Goal: Task Accomplishment & Management: Complete application form

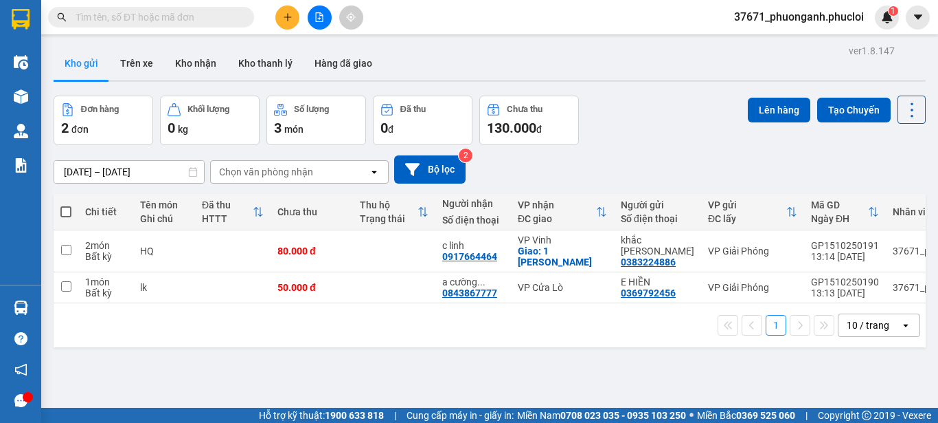
scroll to position [10, 0]
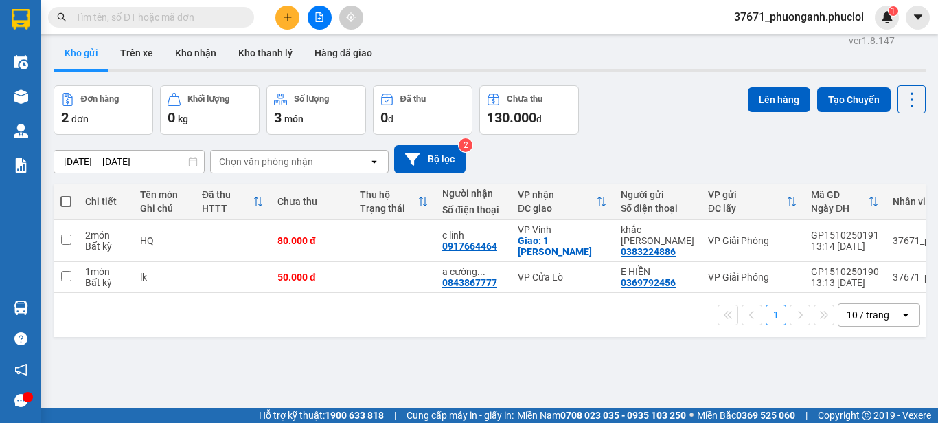
drag, startPoint x: 283, startPoint y: 0, endPoint x: 284, endPoint y: 19, distance: 18.6
click at [283, 7] on div "Kết quả tìm kiếm ( 0 ) Bộ lọc Ngày tạo đơn gần nhất No Data 37671_phuonganh.phu…" at bounding box center [469, 17] width 938 height 34
click at [284, 19] on icon "plus" at bounding box center [288, 17] width 10 height 10
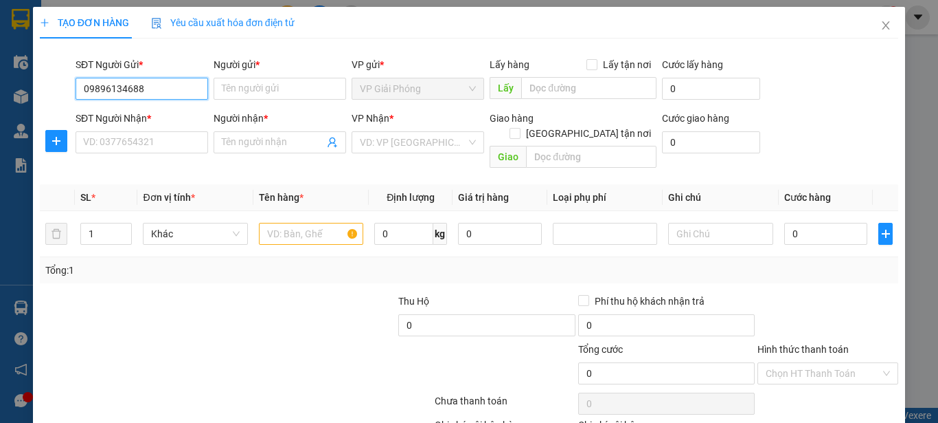
click at [150, 83] on input "09896134688" at bounding box center [142, 89] width 133 height 22
click at [177, 121] on div "0896134688 - cty thành huế" at bounding box center [143, 116] width 120 height 15
type input "0896134688"
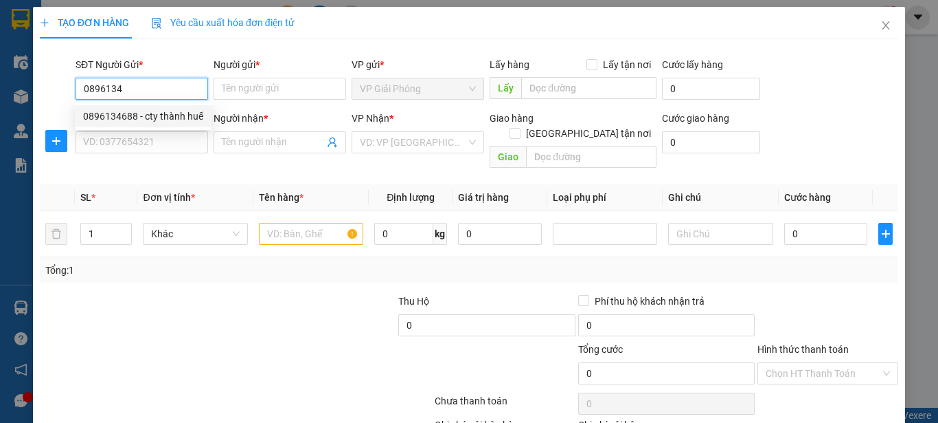
type input "cty thành [GEOGRAPHIC_DATA]"
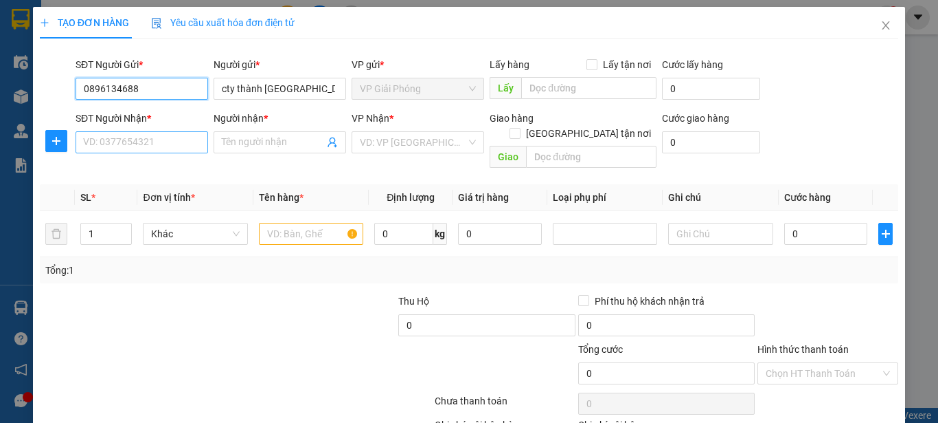
type input "0896134688"
click at [183, 150] on input "SĐT Người Nhận *" at bounding box center [142, 142] width 133 height 22
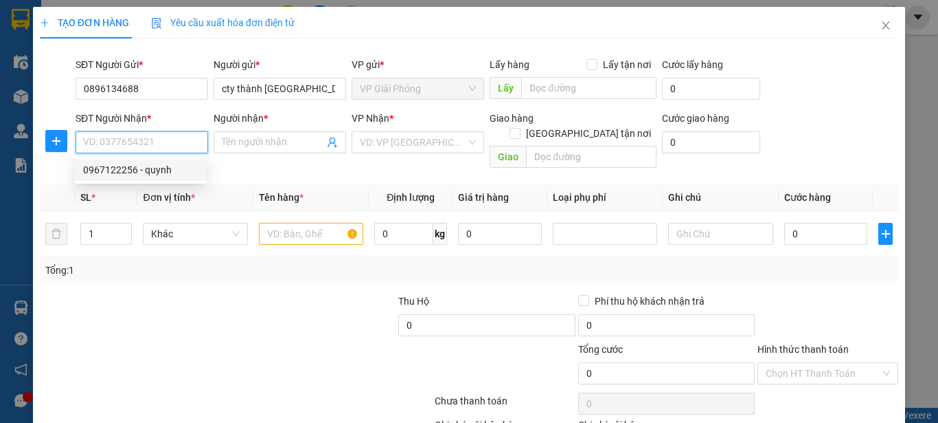
click at [181, 163] on div "0967122256 - quynh" at bounding box center [140, 169] width 115 height 15
type input "0967122256"
type input "quynh"
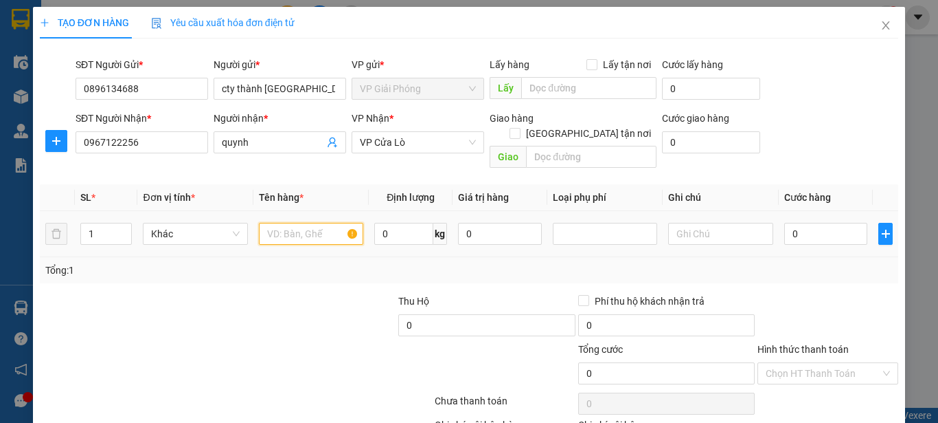
click at [314, 223] on input "text" at bounding box center [311, 234] width 104 height 22
type input "hq"
drag, startPoint x: 831, startPoint y: 222, endPoint x: 820, endPoint y: 224, distance: 11.9
click at [830, 223] on input "0" at bounding box center [827, 234] width 84 height 22
type input "3"
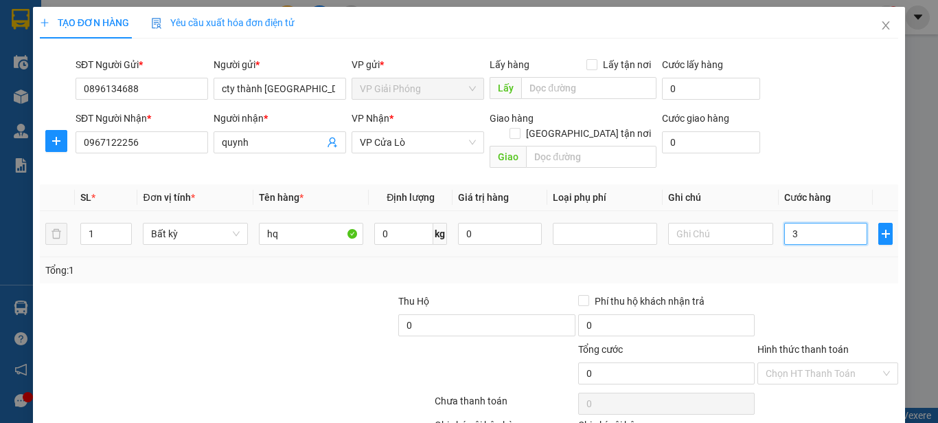
type input "3"
type input "30"
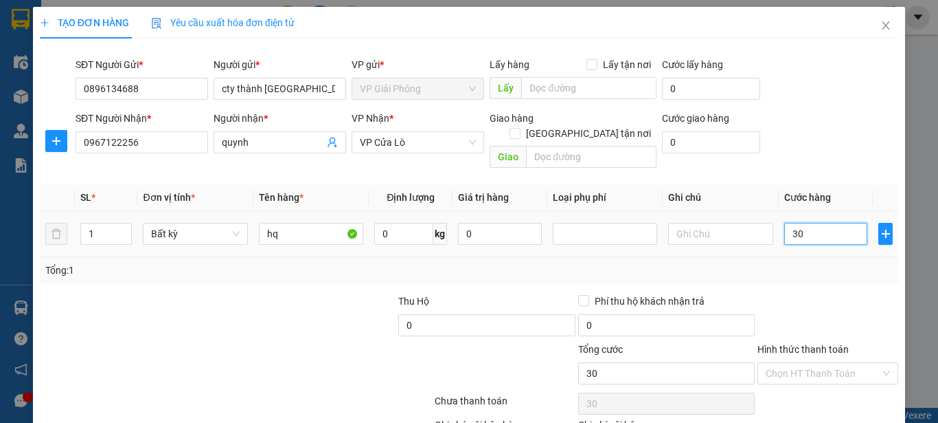
type input "300"
type input "3.000"
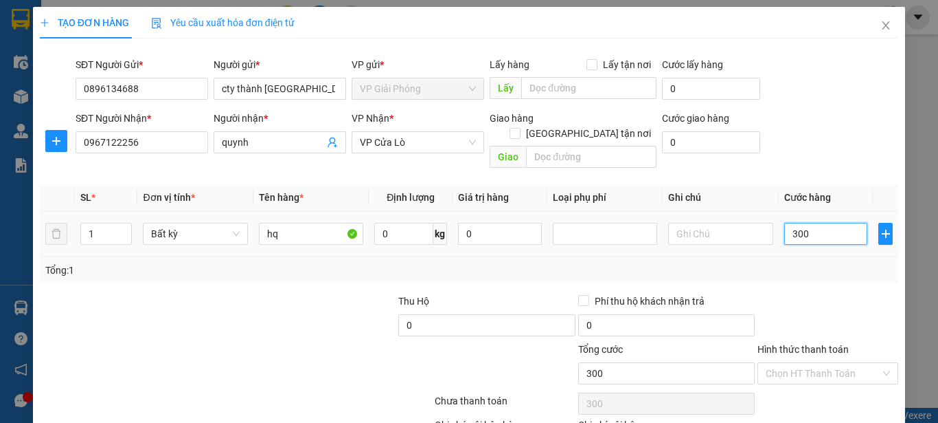
type input "3.000"
type input "30.000"
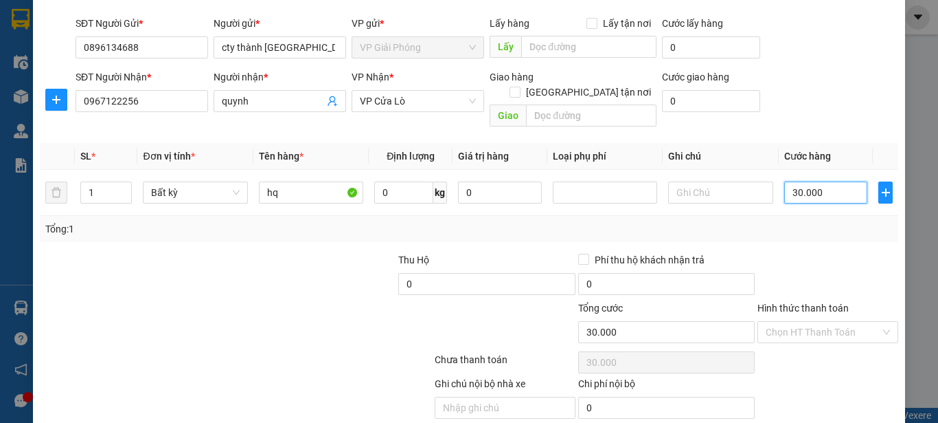
scroll to position [81, 0]
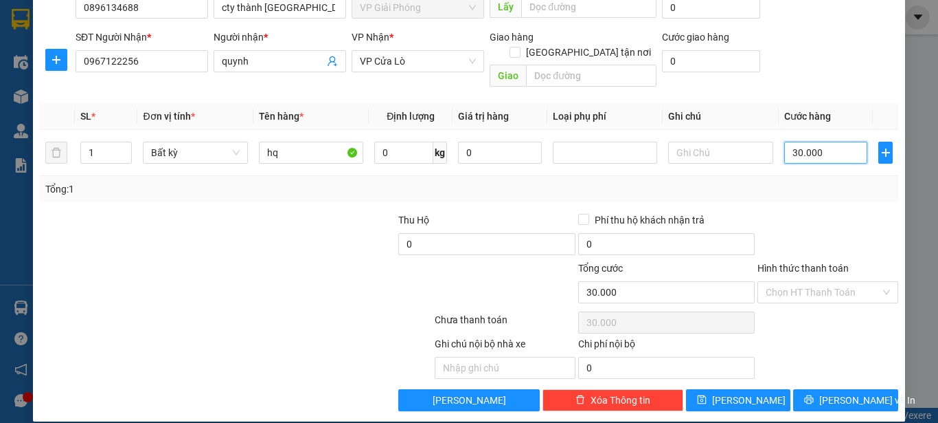
type input "30.000"
click at [815, 400] on div "TẠO ĐƠN HÀNG Yêu cầu xuất hóa đơn điện tử Transit Pickup Surcharge Ids Transit …" at bounding box center [469, 173] width 873 height 495
click at [820, 389] on button "[PERSON_NAME] và In" at bounding box center [846, 400] width 105 height 22
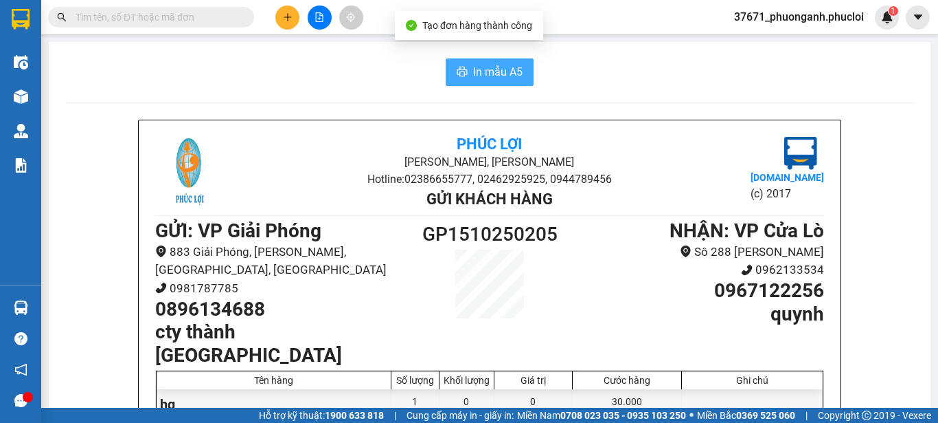
click at [525, 81] on button "In mẫu A5" at bounding box center [490, 71] width 88 height 27
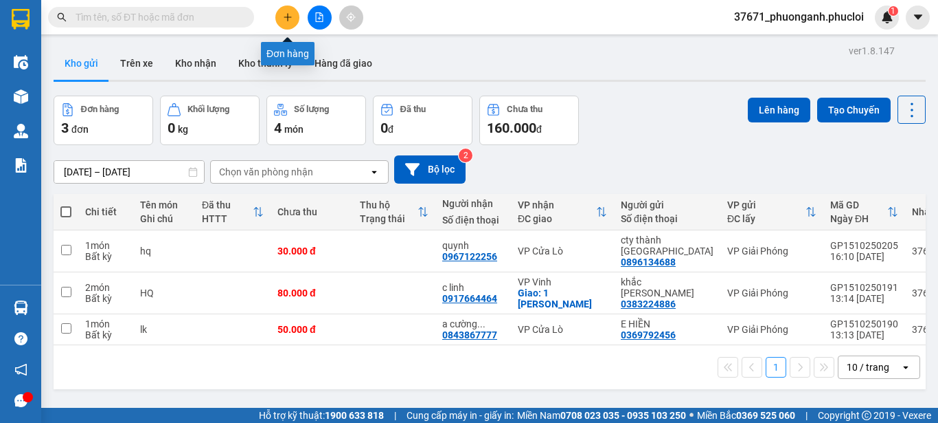
click at [293, 22] on button at bounding box center [287, 17] width 24 height 24
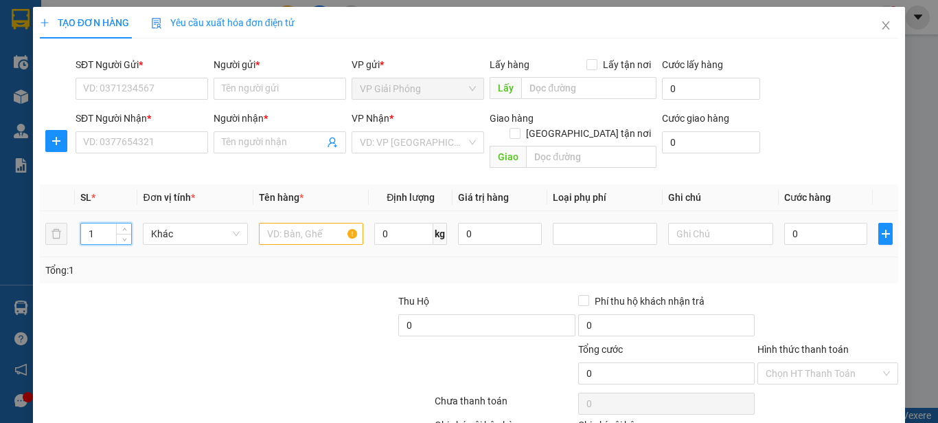
click at [64, 218] on tr "1 Khác 0 kg 0 0" at bounding box center [469, 234] width 859 height 46
type input "7"
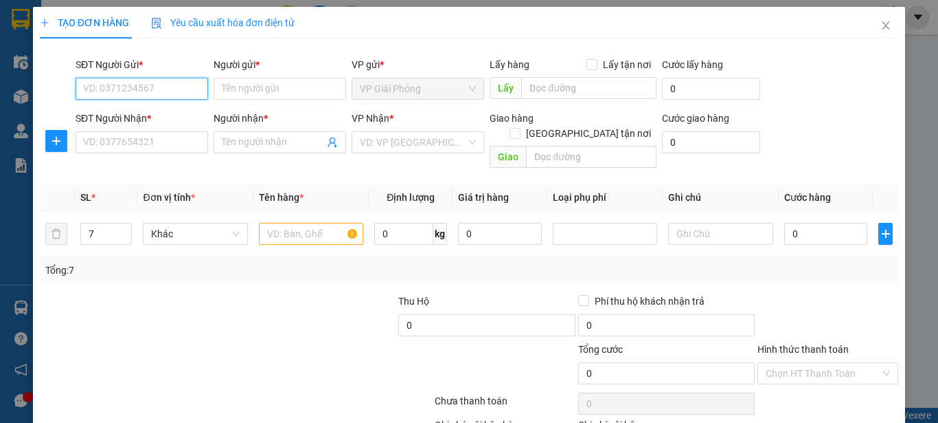
click at [165, 95] on input "SĐT Người Gửi *" at bounding box center [142, 89] width 133 height 22
click at [304, 224] on input "text" at bounding box center [311, 234] width 104 height 22
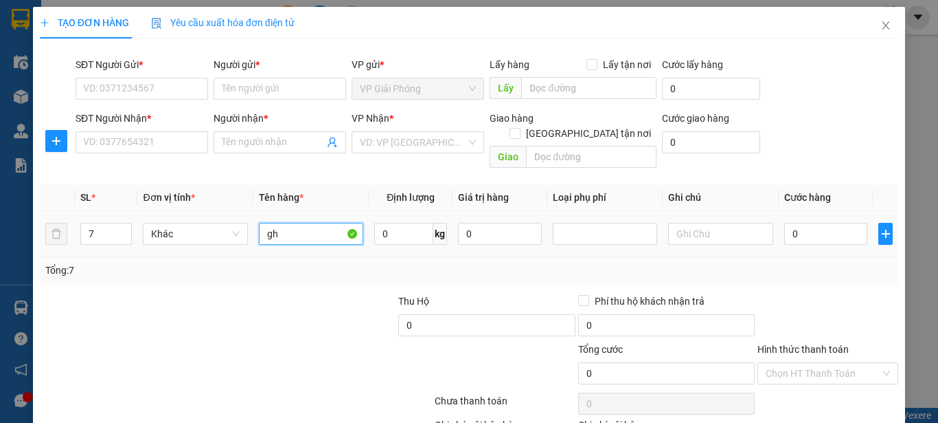
type input "g"
type input "hq"
click at [789, 224] on input "0" at bounding box center [827, 234] width 84 height 22
type input "2"
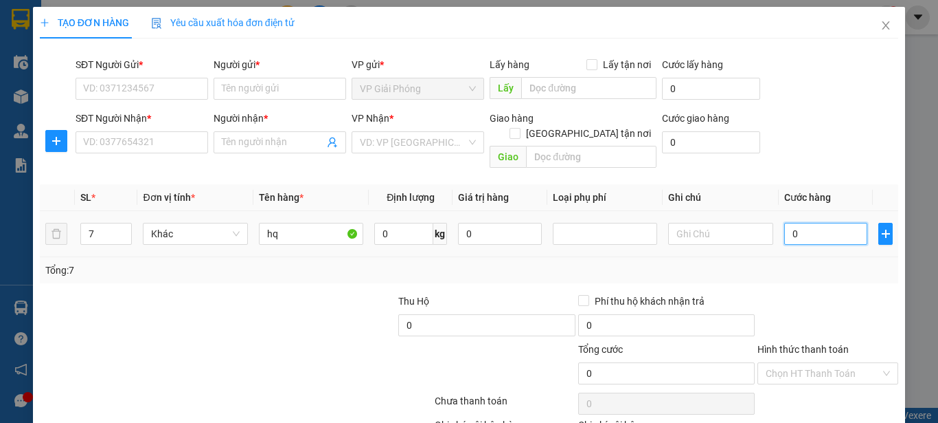
type input "2"
type input "23"
type input "230"
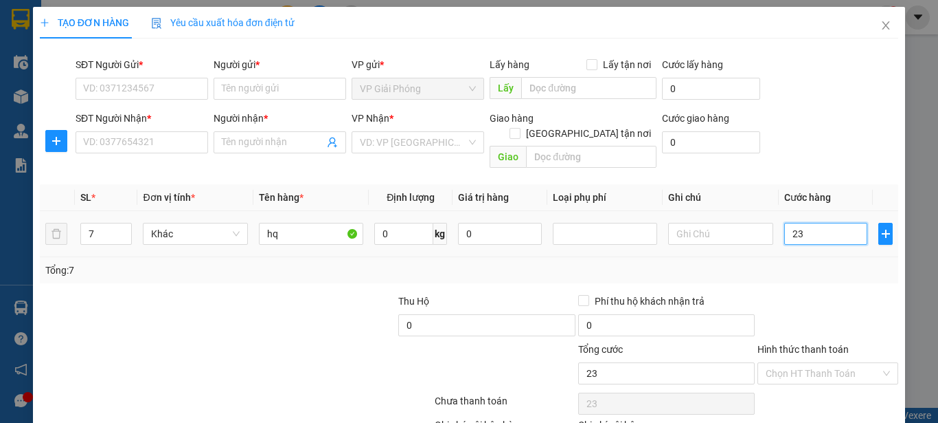
type input "230"
type input "2.300"
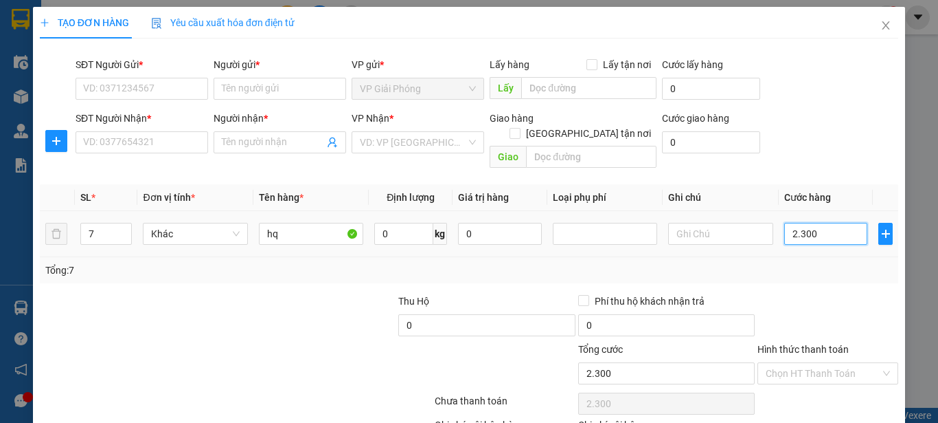
type input "23.000"
type input "230.000"
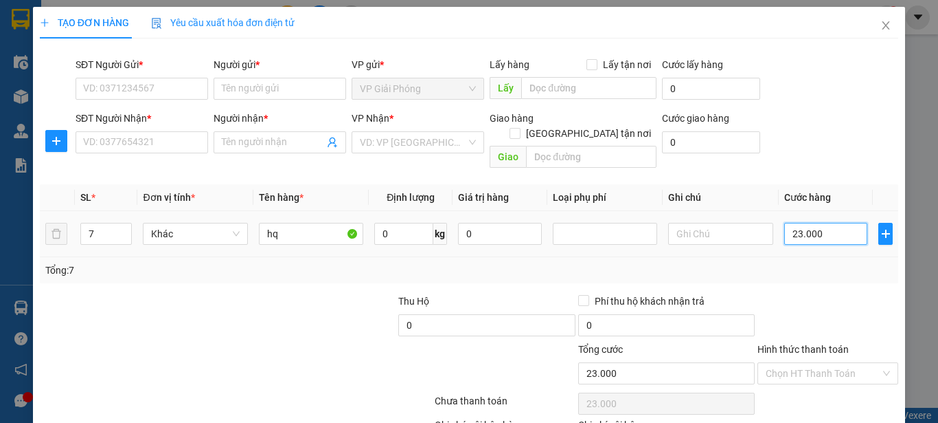
type input "230.000"
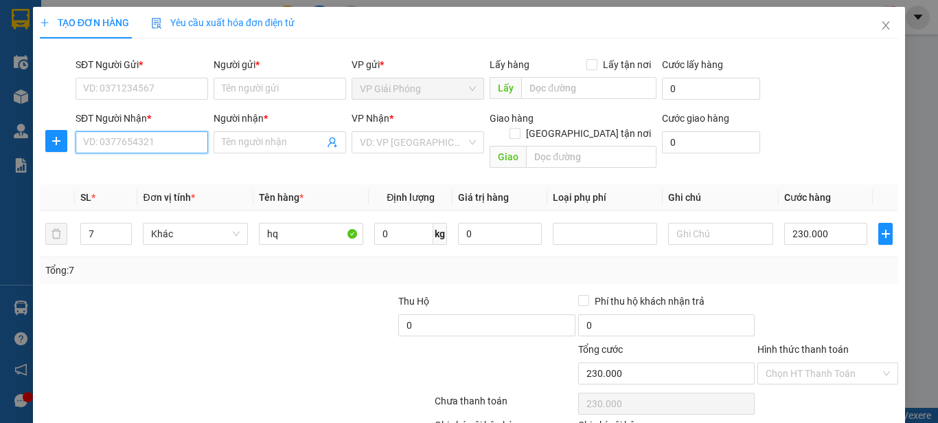
click at [149, 144] on input "SĐT Người Nhận *" at bounding box center [142, 142] width 133 height 22
type input "0979738735"
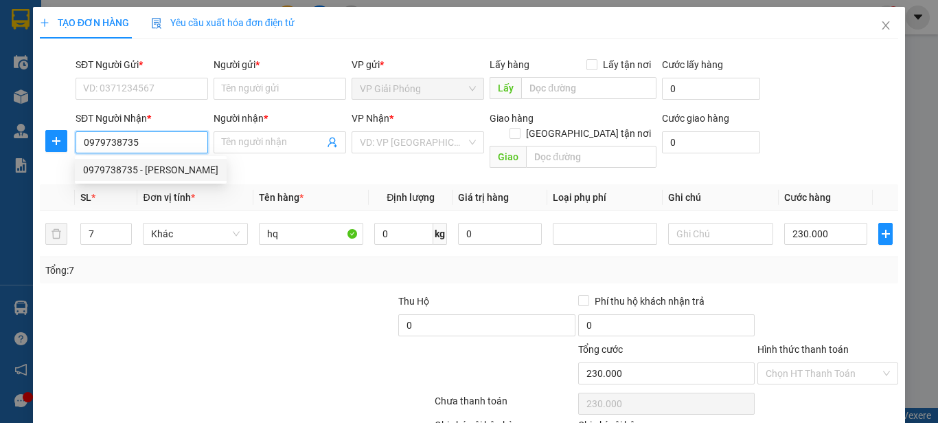
click at [190, 171] on div "0979738735 - c kiều lê" at bounding box center [150, 169] width 135 height 15
type input "c [PERSON_NAME]"
type input "0979738735"
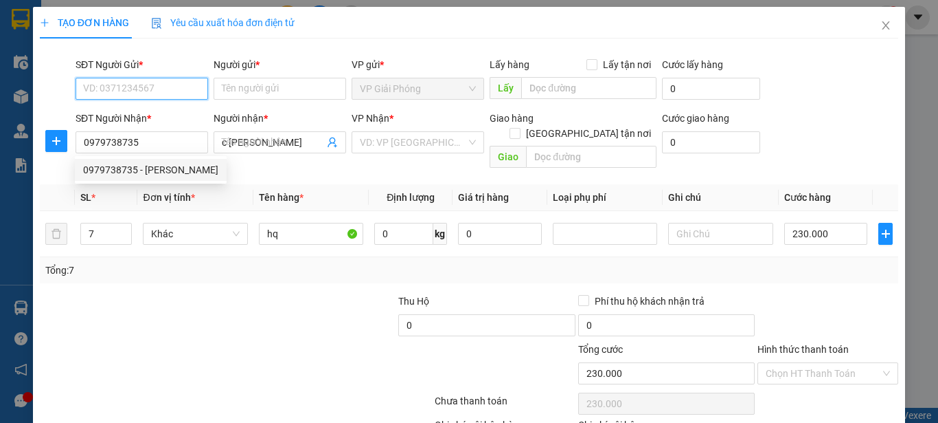
click at [156, 90] on input "SĐT Người Gửi *" at bounding box center [142, 89] width 133 height 22
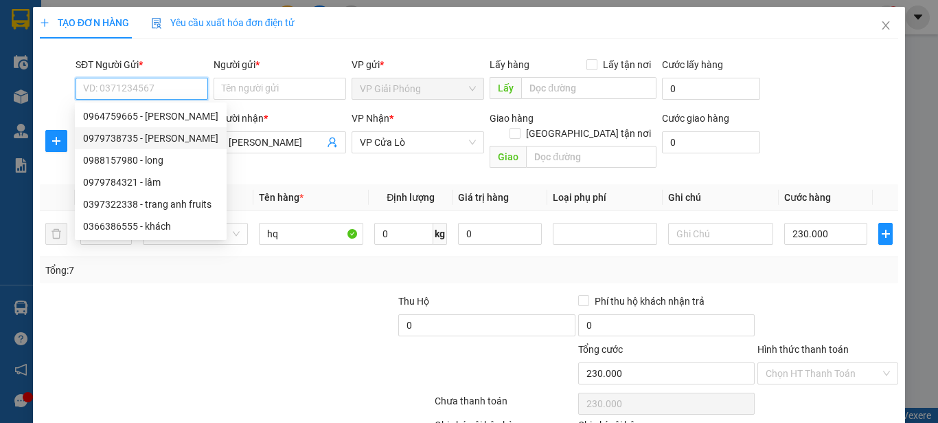
click at [159, 132] on div "0979738735 - c kiều lê" at bounding box center [150, 138] width 135 height 15
type input "0979738735"
type input "c [PERSON_NAME]"
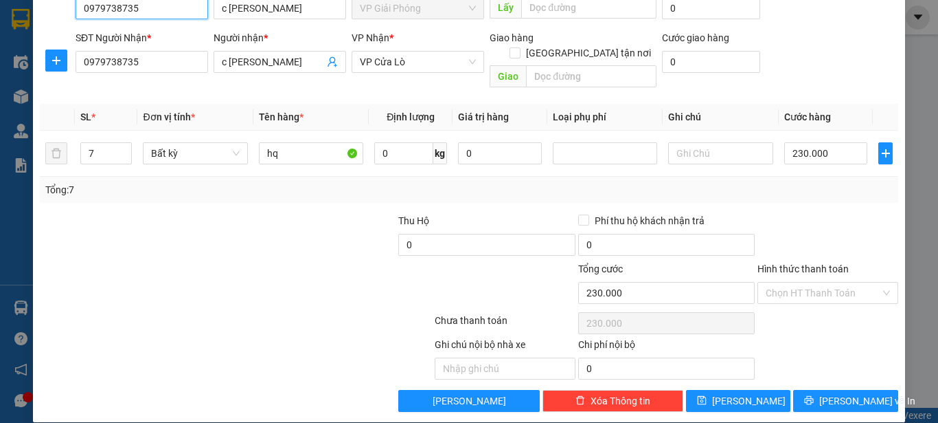
scroll to position [81, 0]
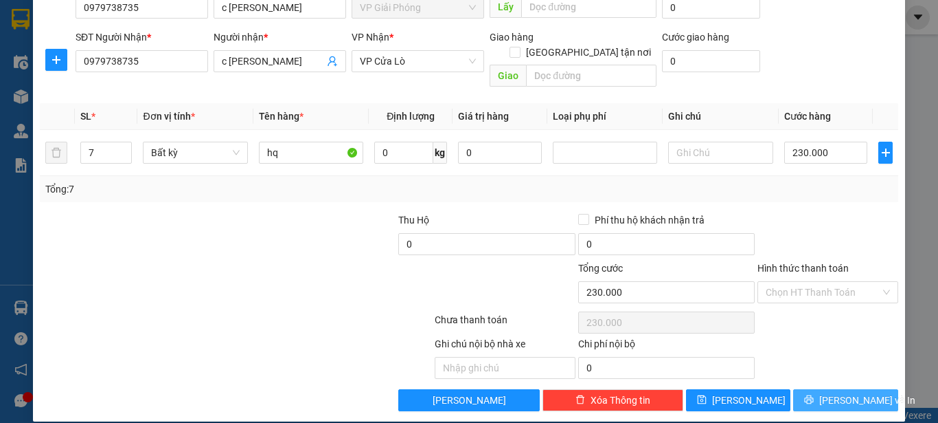
click at [813, 394] on icon "printer" at bounding box center [809, 399] width 10 height 10
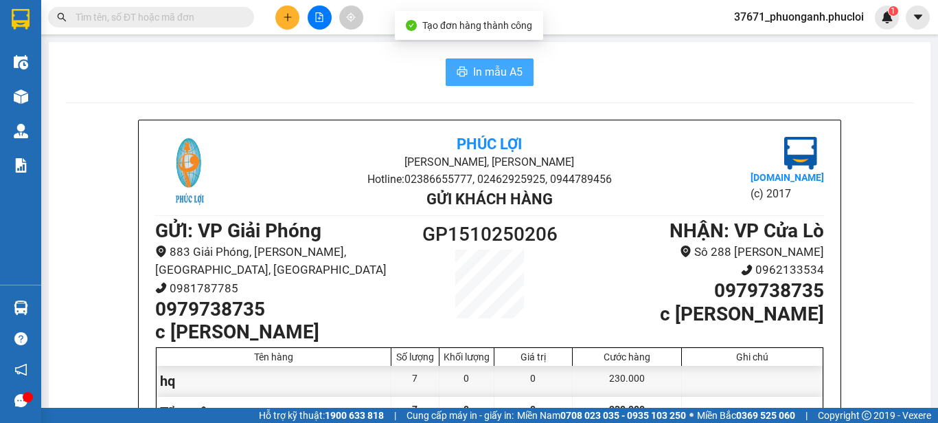
click at [480, 65] on span "In mẫu A5" at bounding box center [497, 71] width 49 height 17
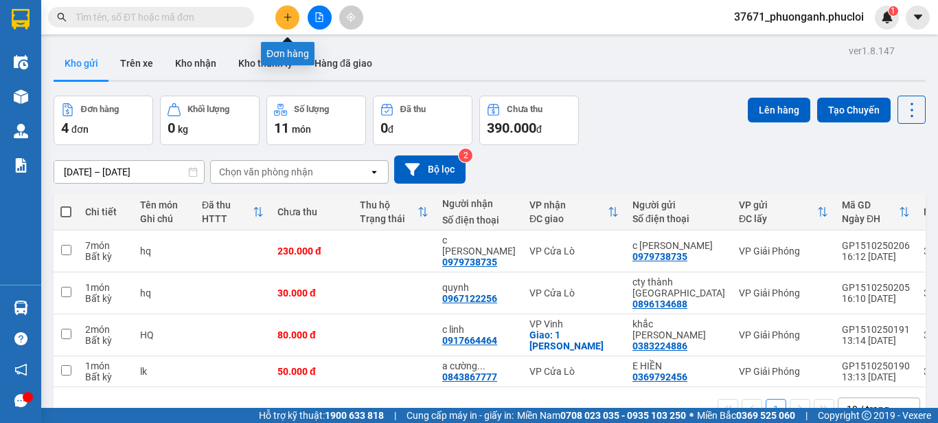
click at [288, 21] on icon "plus" at bounding box center [288, 17] width 10 height 10
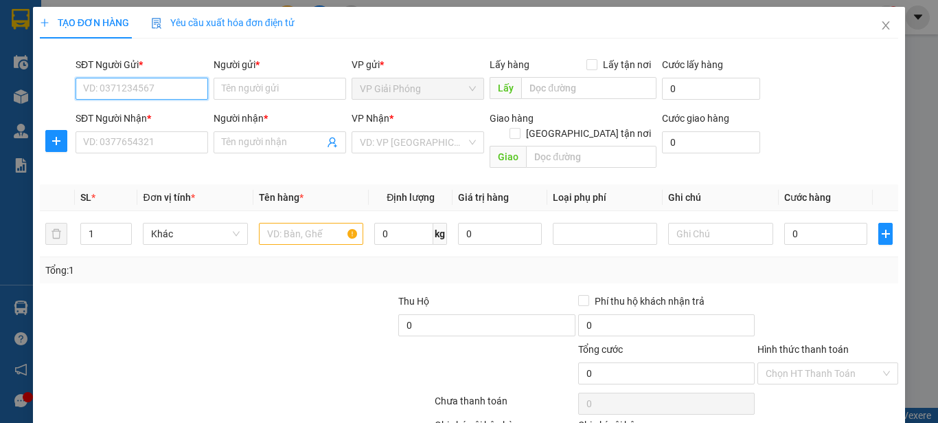
click at [147, 86] on input "SĐT Người Gửi *" at bounding box center [142, 89] width 133 height 22
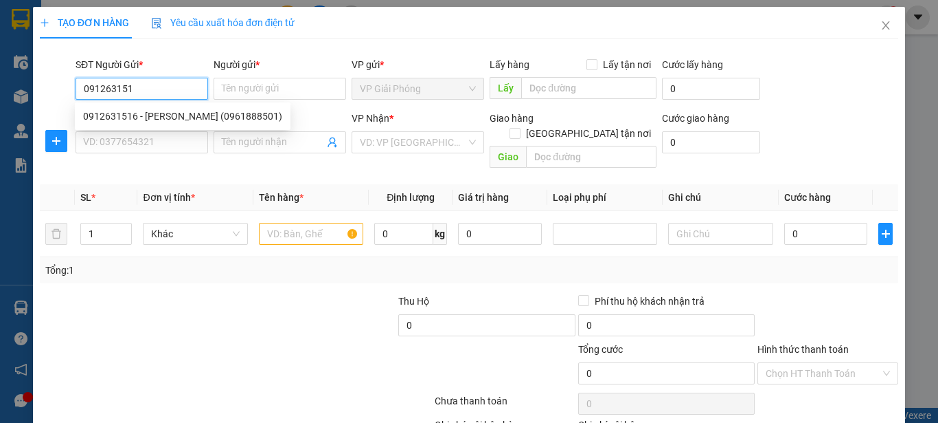
type input "0912631516"
click at [157, 115] on div "0912631516 - cao minh (0961888501)" at bounding box center [182, 116] width 199 height 15
type input "[PERSON_NAME] (0961888501)"
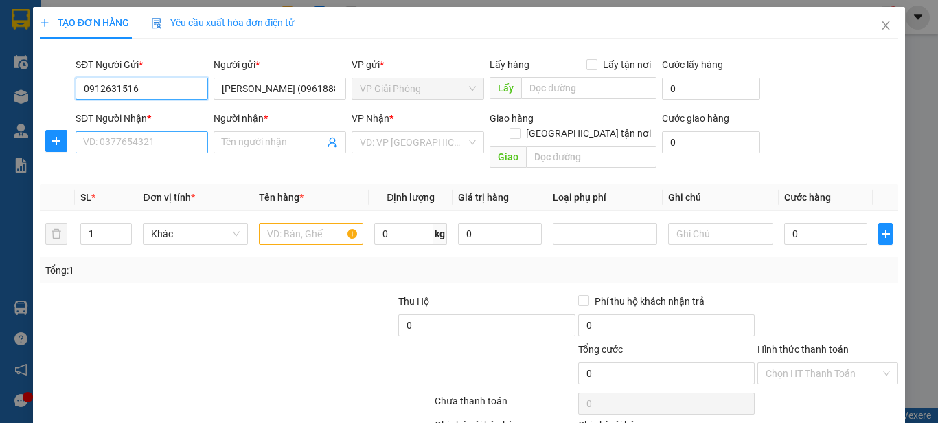
type input "0912631516"
click at [171, 139] on input "SĐT Người Nhận *" at bounding box center [142, 142] width 133 height 22
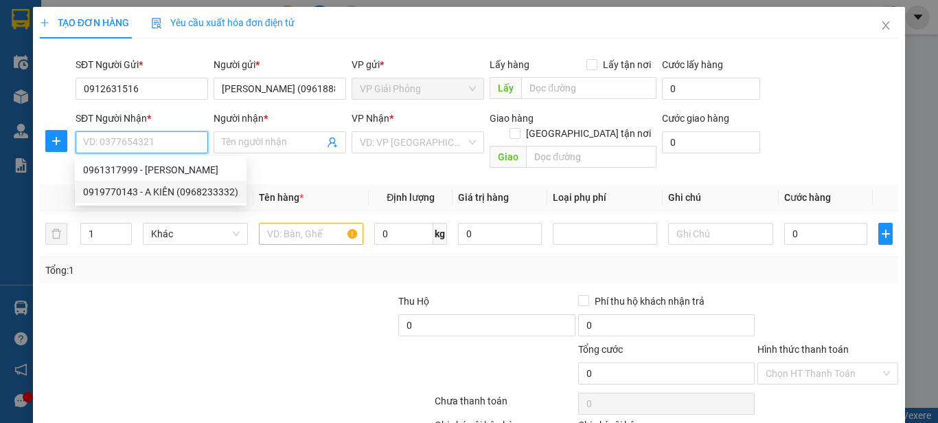
click at [153, 191] on div "0919770143 - A KIÊN (0968233332)" at bounding box center [160, 191] width 155 height 15
type input "0919770143"
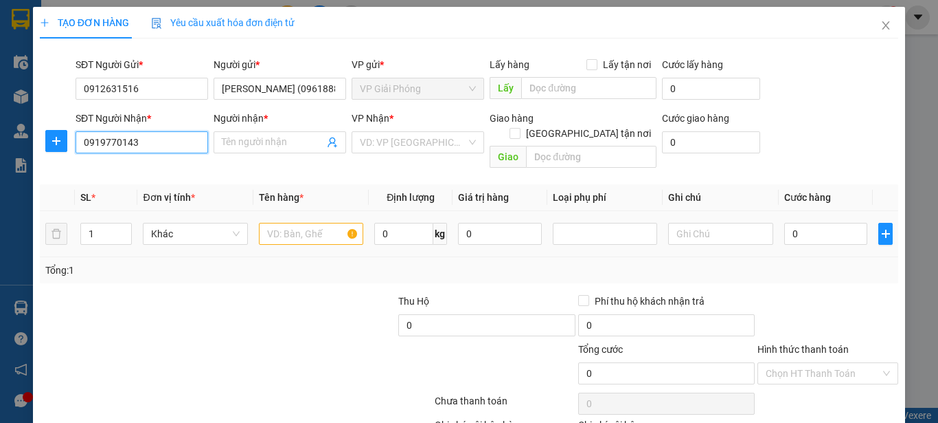
type input "A KIÊN (0968233332)"
checkbox input "true"
type input "8 [PERSON_NAME]"
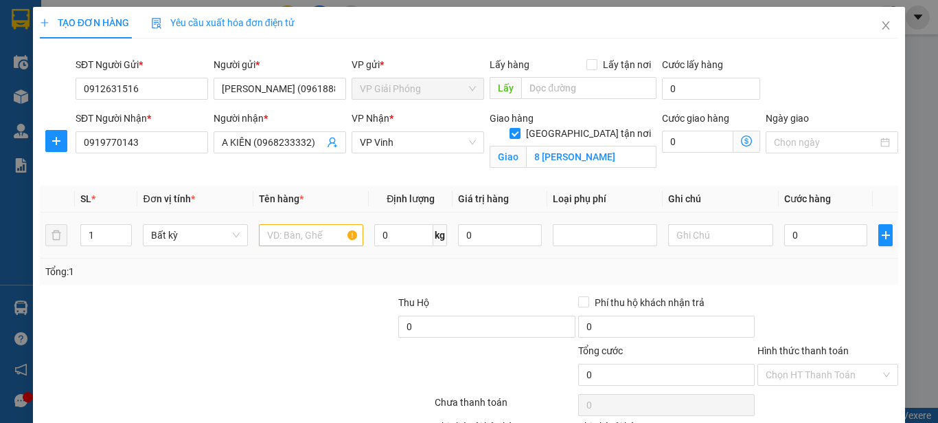
drag, startPoint x: 291, startPoint y: 214, endPoint x: 291, endPoint y: 221, distance: 7.6
click at [291, 221] on td at bounding box center [311, 235] width 115 height 46
click at [297, 234] on input "text" at bounding box center [311, 235] width 104 height 22
type input "ruou"
click at [822, 232] on input "0" at bounding box center [827, 235] width 84 height 22
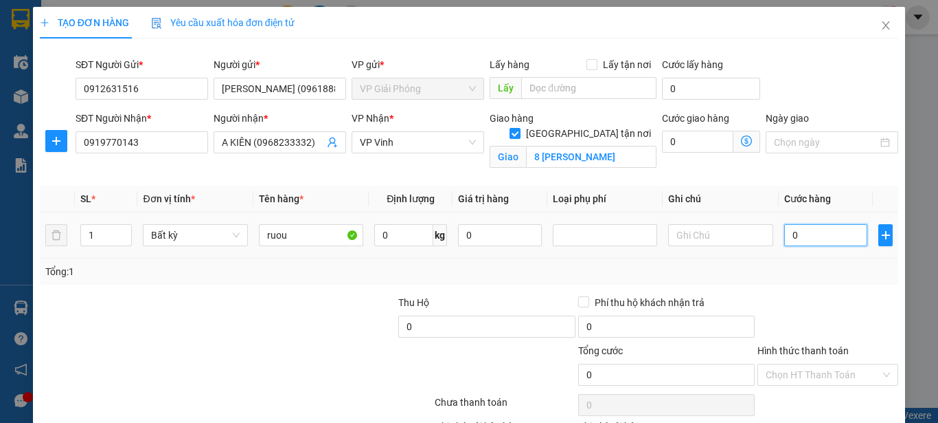
type input "3"
type input "30"
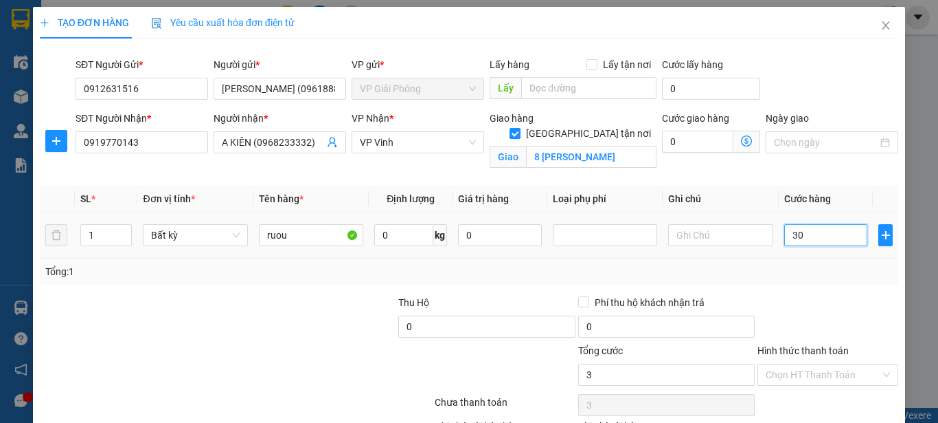
type input "30"
type input "300"
type input "3.000"
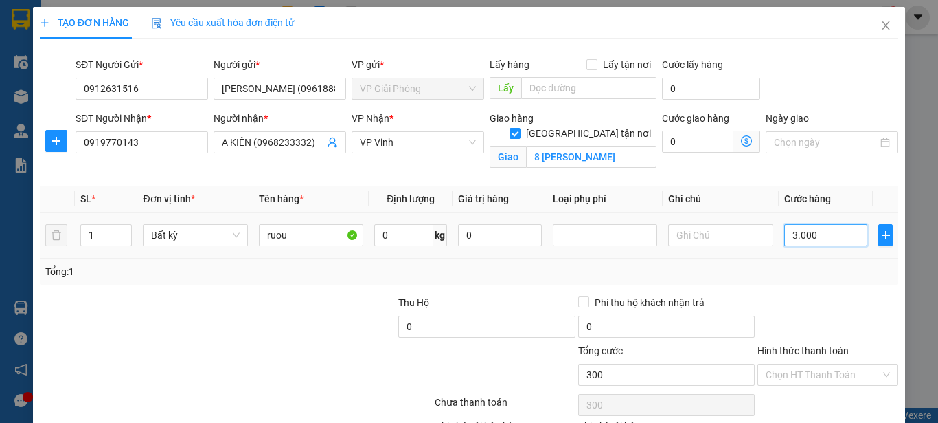
type input "3.000"
type input "30.000"
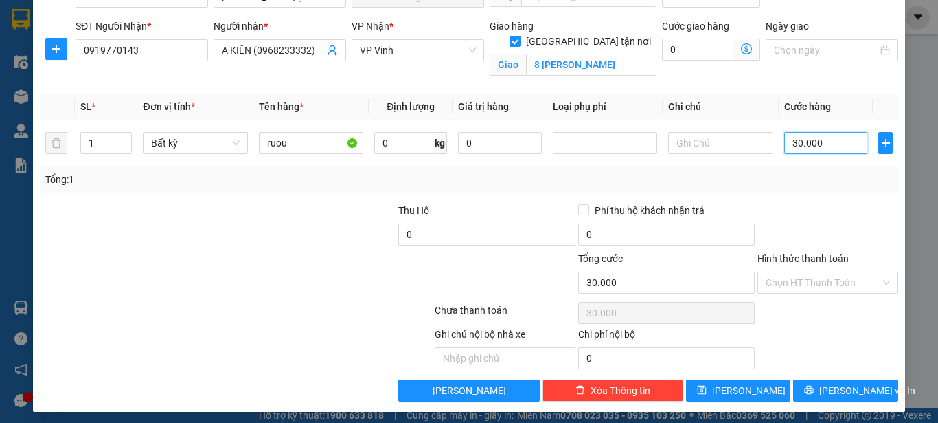
scroll to position [98, 0]
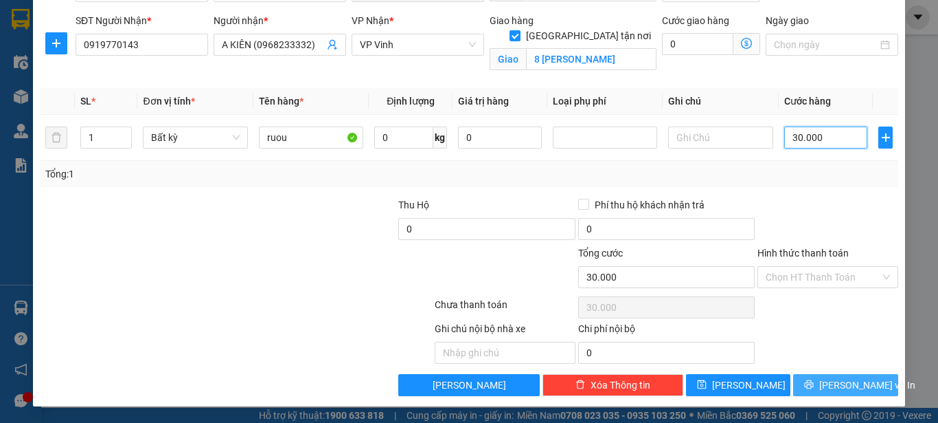
type input "30.000"
click at [811, 383] on icon "printer" at bounding box center [809, 384] width 9 height 9
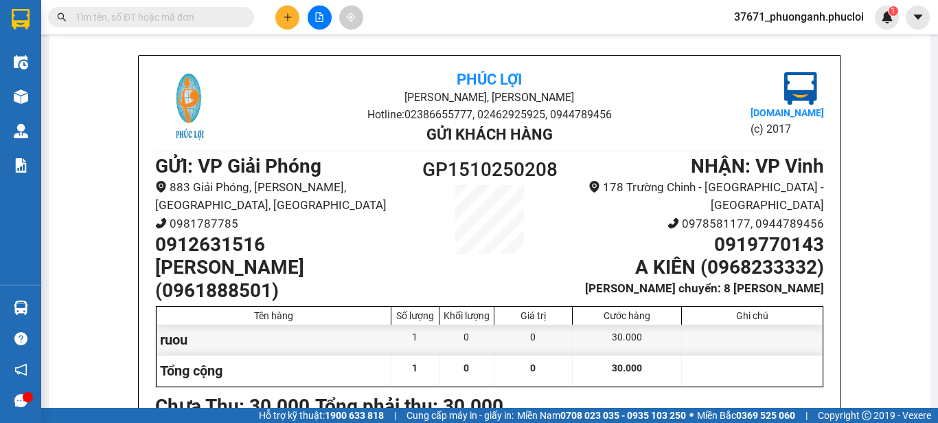
scroll to position [69, 0]
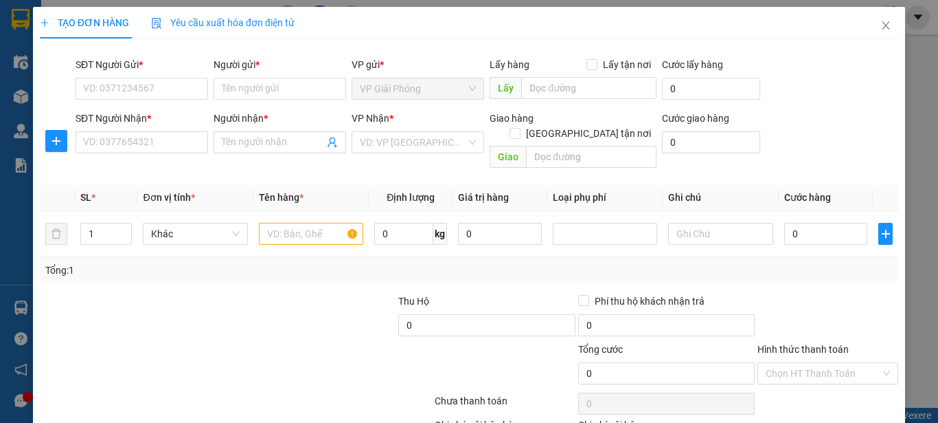
click at [159, 297] on div at bounding box center [127, 317] width 179 height 48
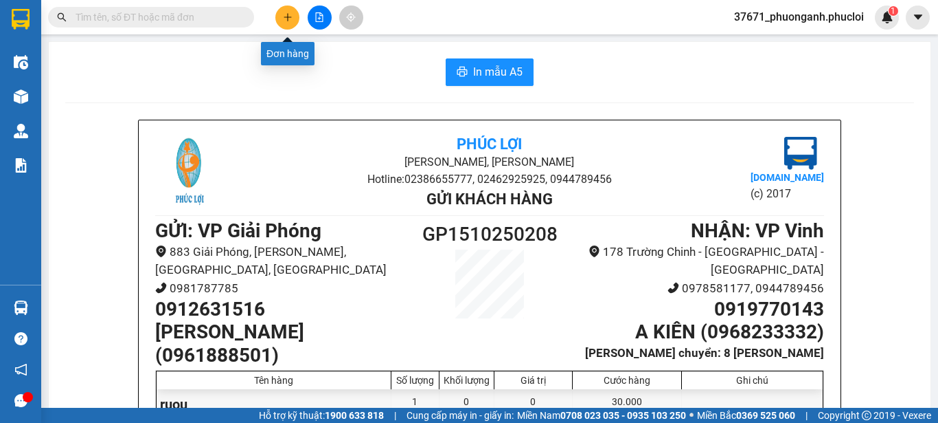
click at [285, 14] on icon "plus" at bounding box center [288, 17] width 10 height 10
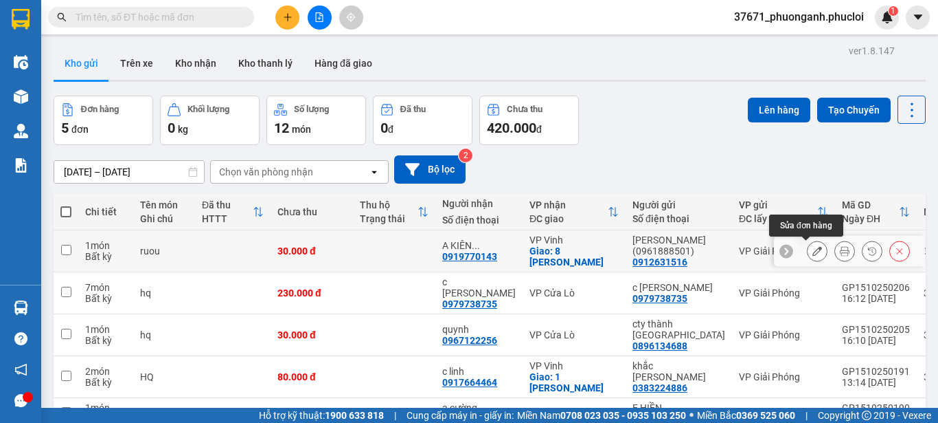
click at [813, 249] on icon at bounding box center [818, 251] width 10 height 10
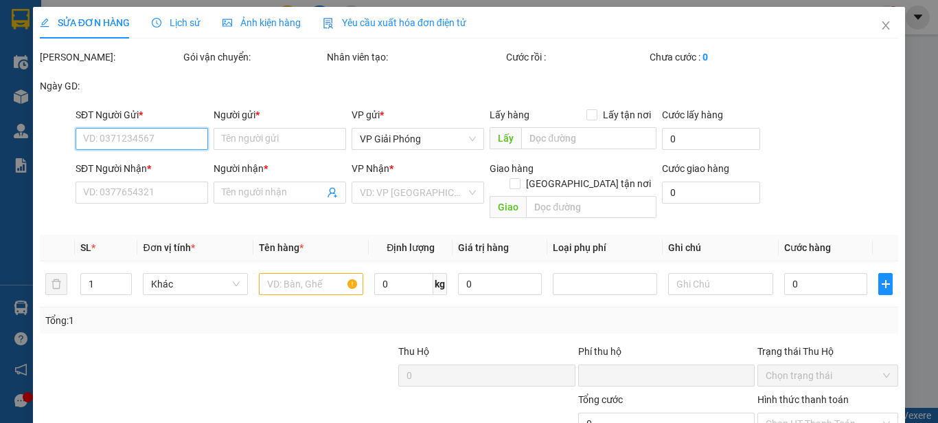
type input "0912631516"
type input "[PERSON_NAME] (0961888501)"
type input "0919770143"
type input "A KIÊN (0968233332)"
checkbox input "true"
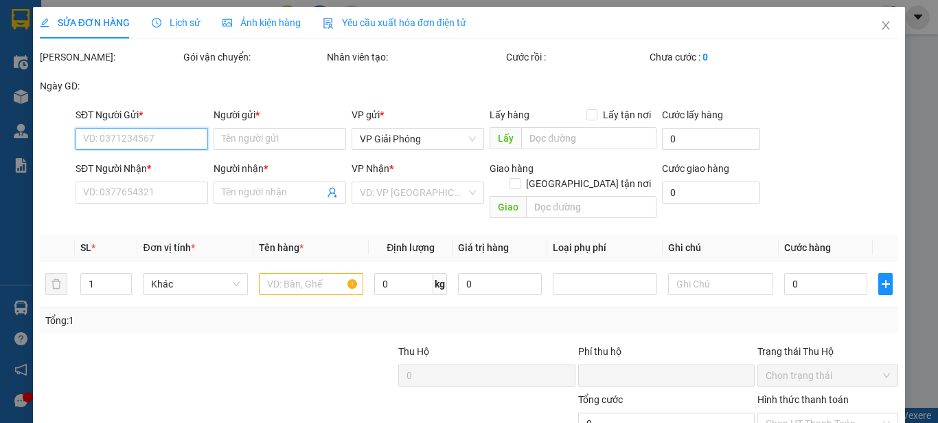
type input "8 [PERSON_NAME]"
type input "0"
type input "30.000"
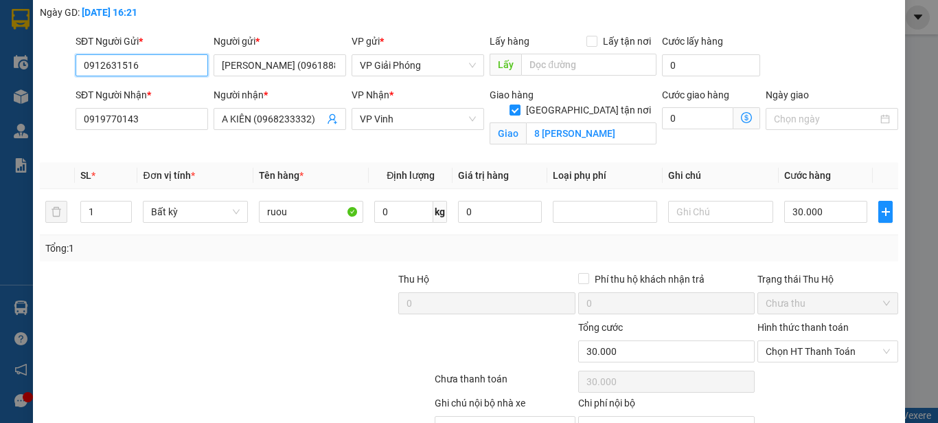
scroll to position [137, 0]
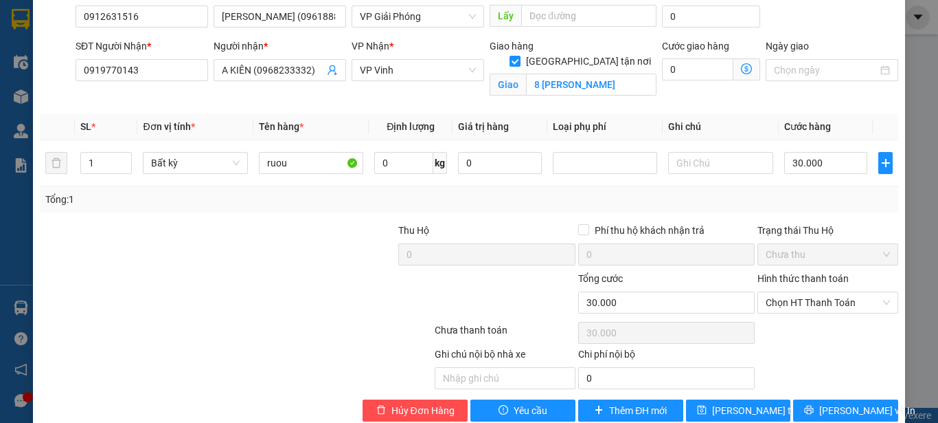
click at [799, 273] on label "Hình thức thanh toán" at bounding box center [803, 278] width 91 height 11
click at [799, 292] on input "Hình thức thanh toán" at bounding box center [823, 302] width 115 height 21
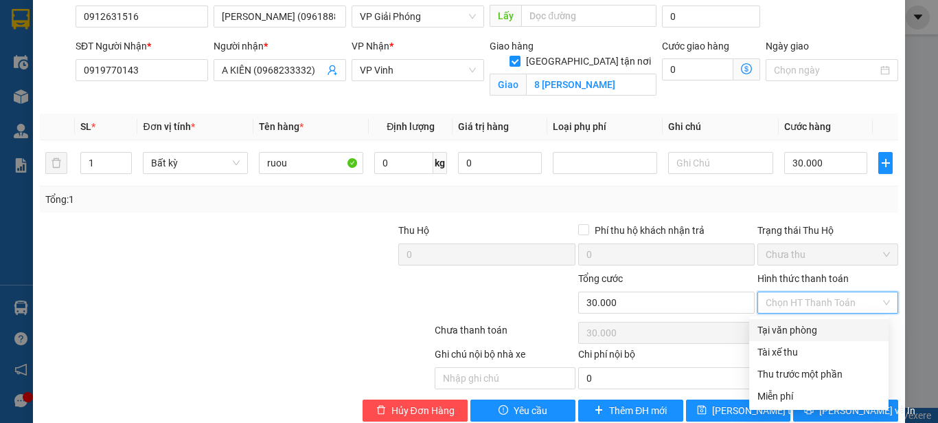
click at [774, 330] on div "Tại văn phòng" at bounding box center [819, 329] width 123 height 15
type input "0"
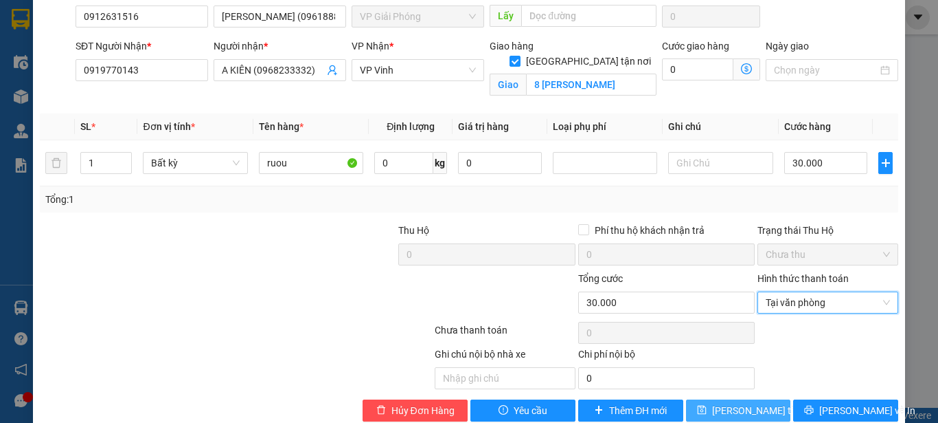
click at [742, 411] on span "[PERSON_NAME] thay đổi" at bounding box center [767, 410] width 110 height 15
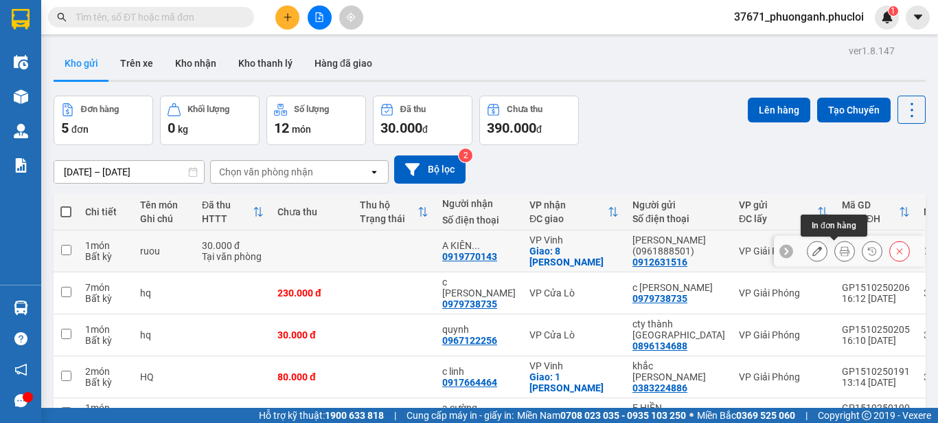
click at [840, 255] on icon at bounding box center [845, 251] width 10 height 10
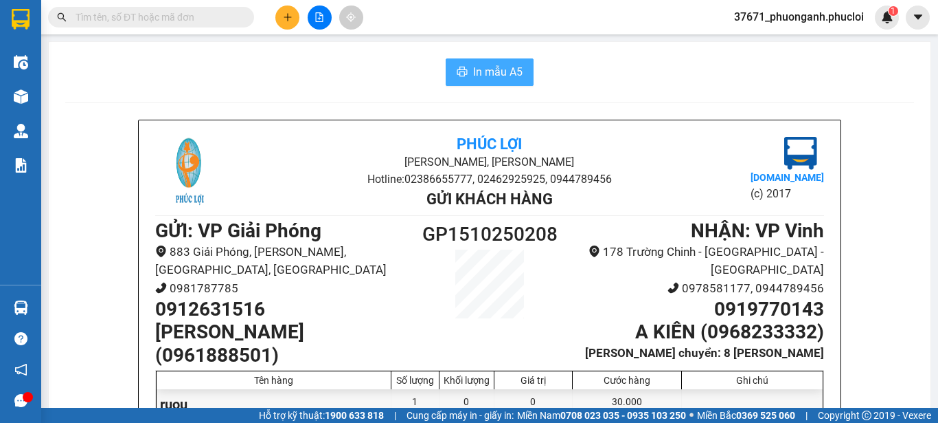
click at [481, 68] on span "In mẫu A5" at bounding box center [497, 71] width 49 height 17
